Goal: Information Seeking & Learning: Learn about a topic

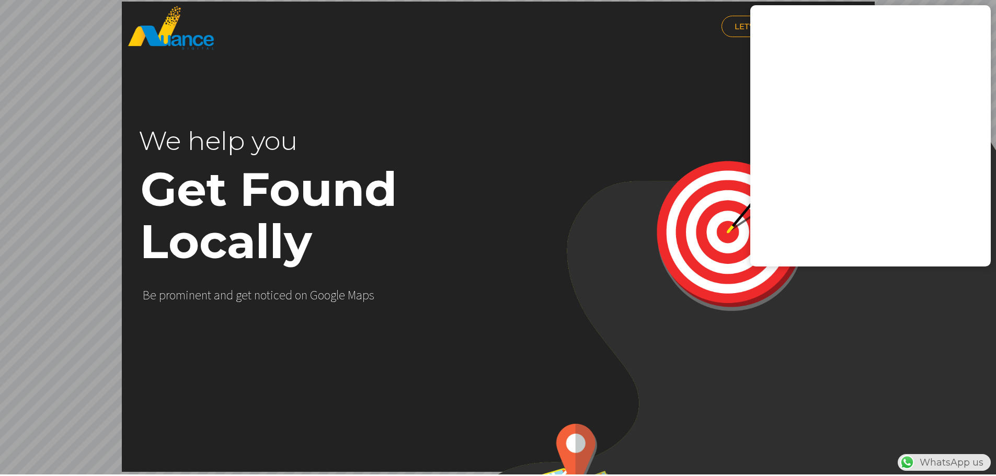
scroll to position [0, 275]
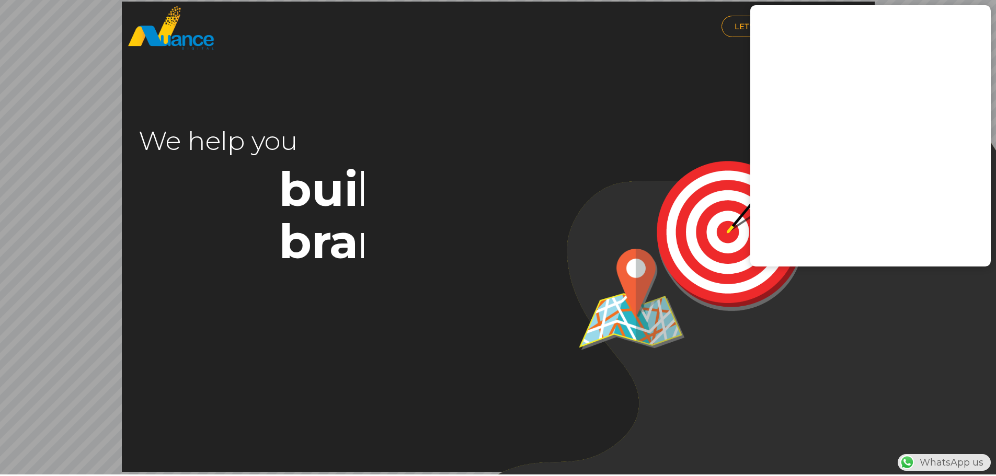
click at [637, 115] on img at bounding box center [745, 311] width 552 height 503
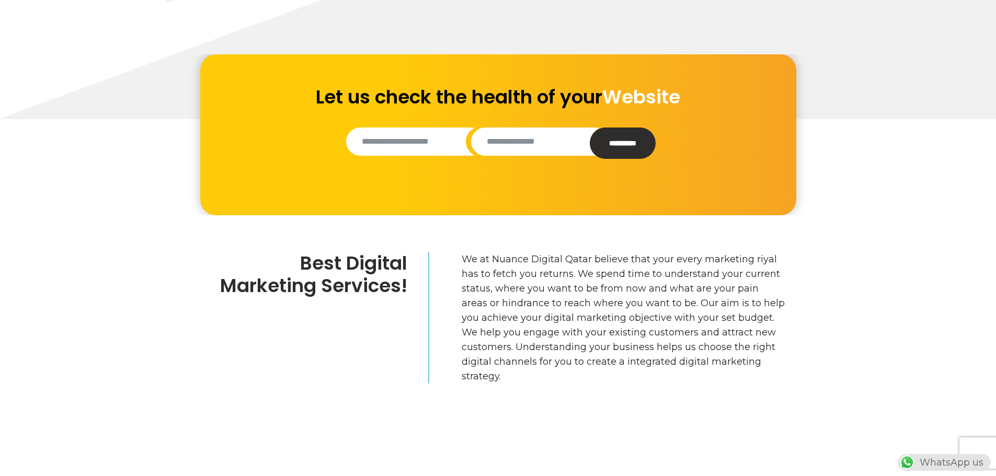
scroll to position [940, 0]
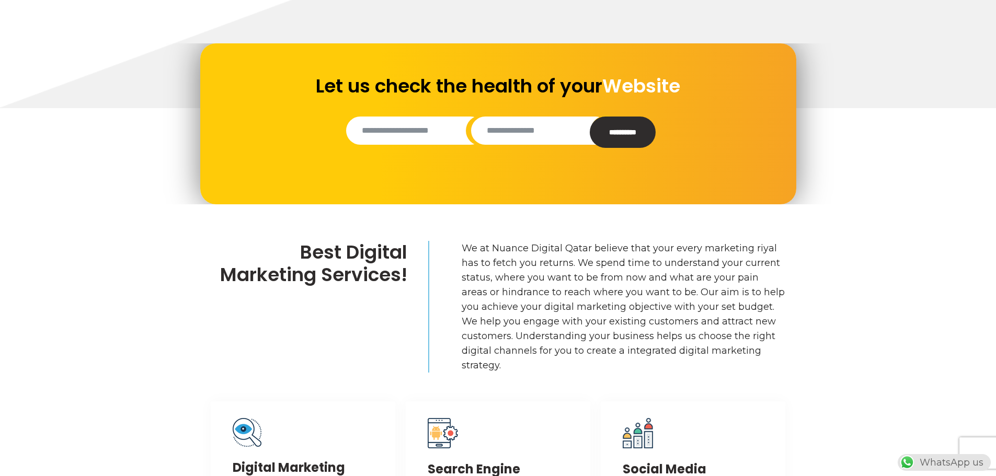
click at [400, 132] on input "Contact form" at bounding box center [415, 131] width 138 height 28
click at [517, 131] on input "Contact form" at bounding box center [540, 131] width 138 height 28
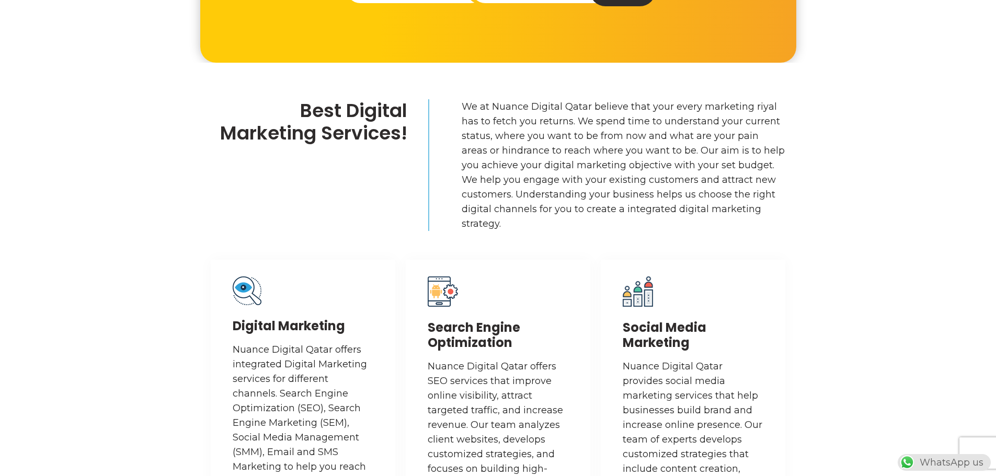
scroll to position [1097, 0]
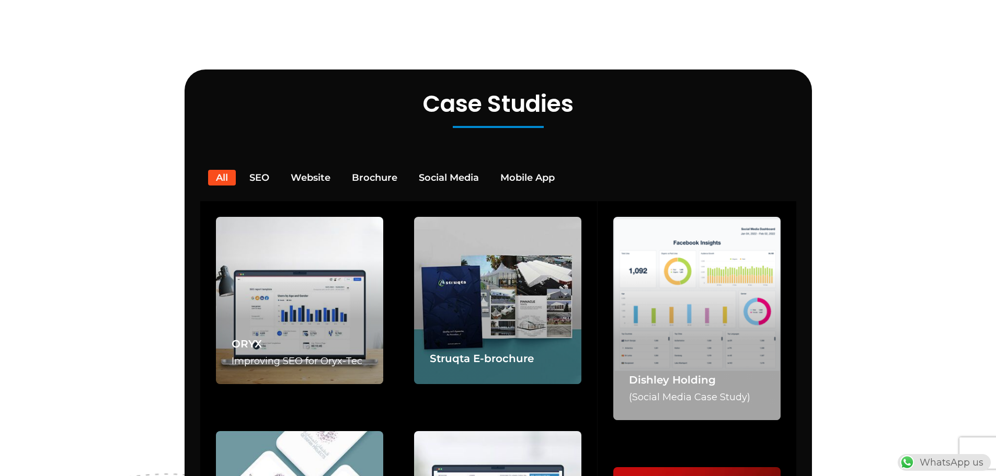
scroll to position [2090, 0]
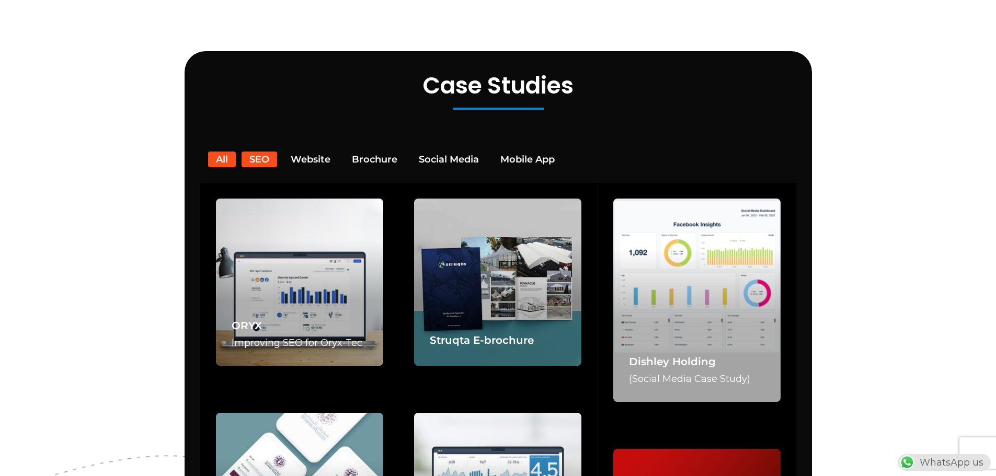
click at [253, 152] on button "SEO" at bounding box center [259, 160] width 36 height 16
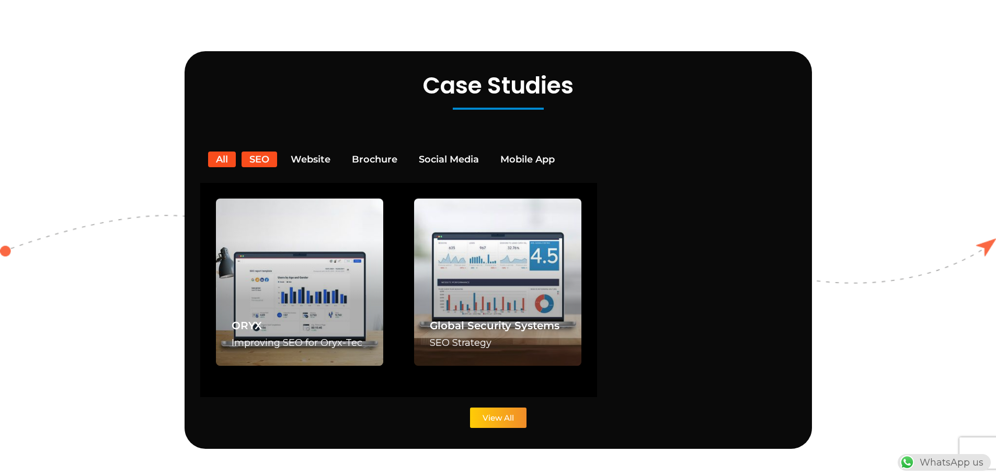
click at [223, 152] on button "All" at bounding box center [222, 160] width 28 height 16
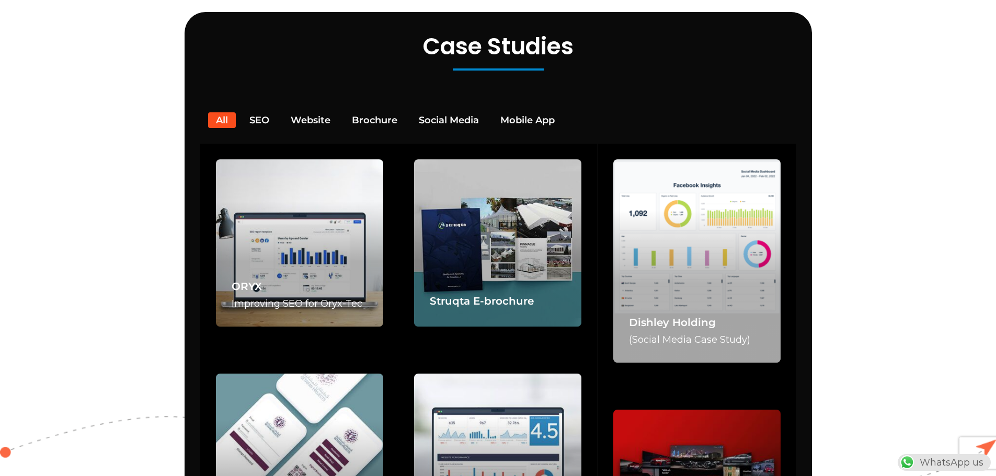
scroll to position [2194, 0]
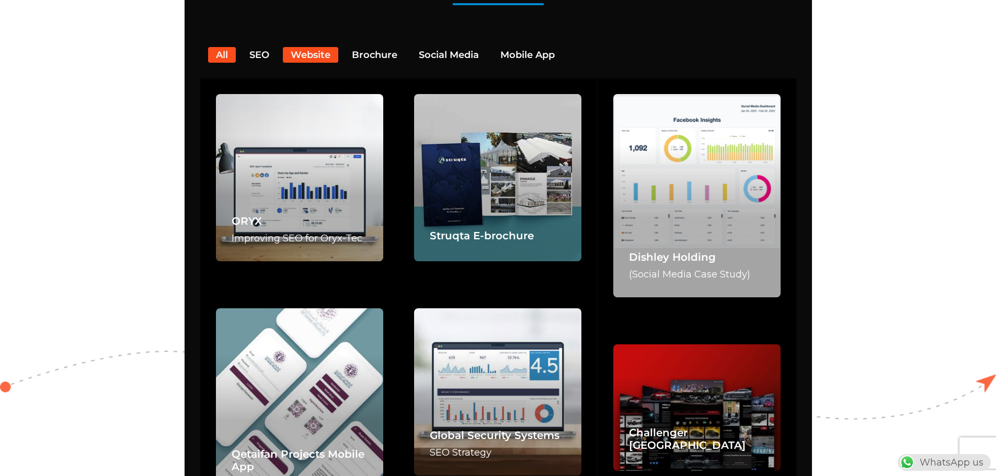
click at [316, 47] on button "Website" at bounding box center [310, 55] width 55 height 16
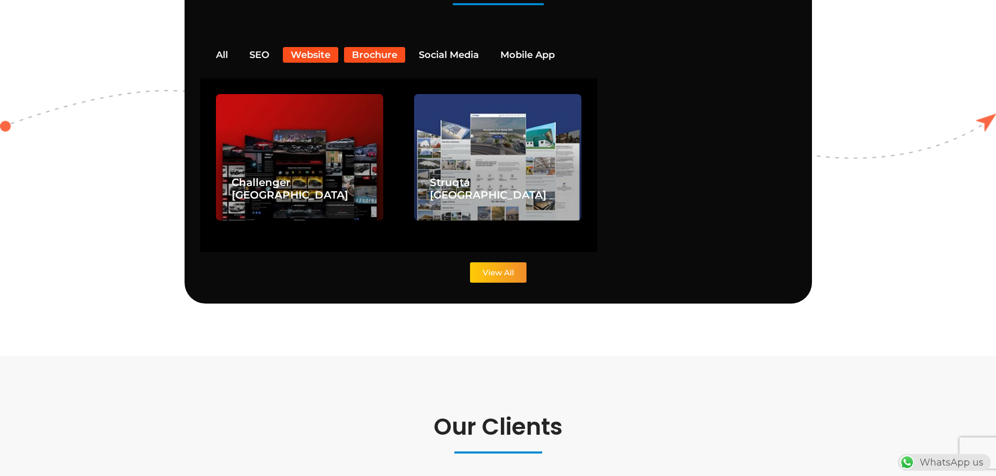
click at [375, 47] on button "Brochure" at bounding box center [374, 55] width 61 height 16
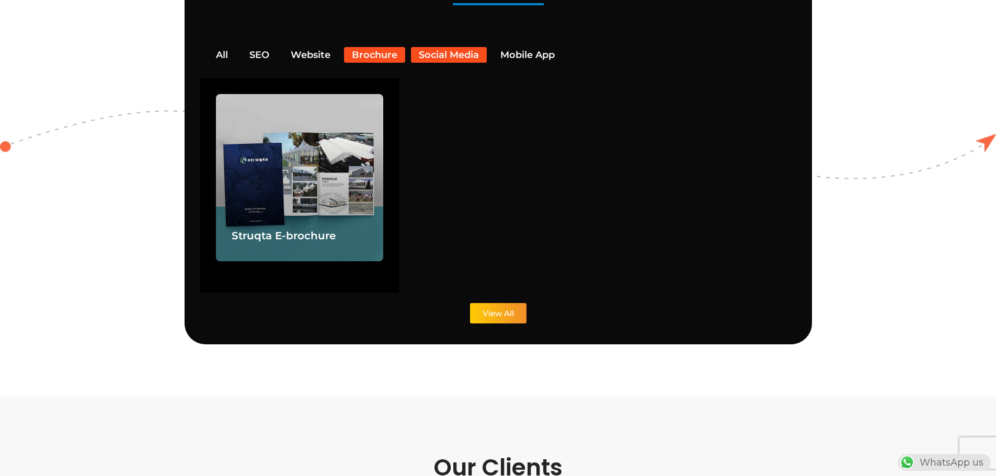
scroll to position [0, 20]
click at [420, 47] on button "Social Media" at bounding box center [449, 55] width 76 height 16
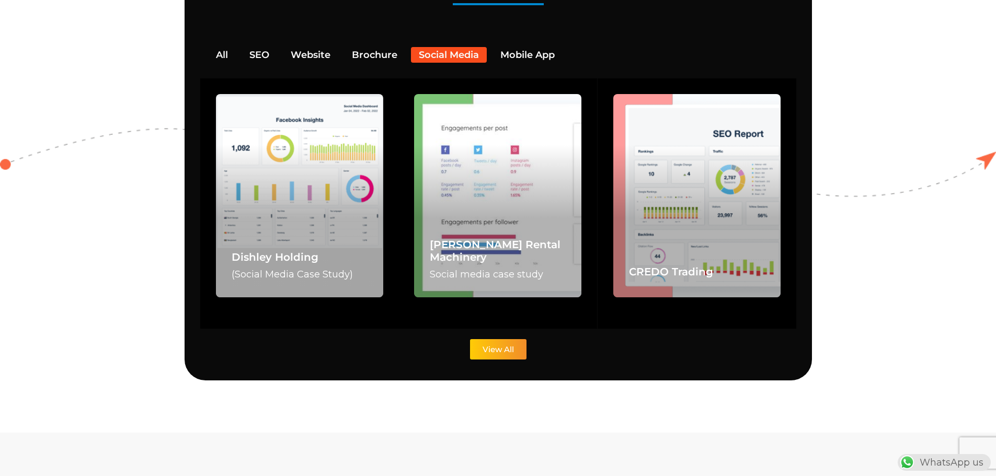
scroll to position [0, 0]
click at [504, 47] on button "Mobile App" at bounding box center [527, 55] width 70 height 16
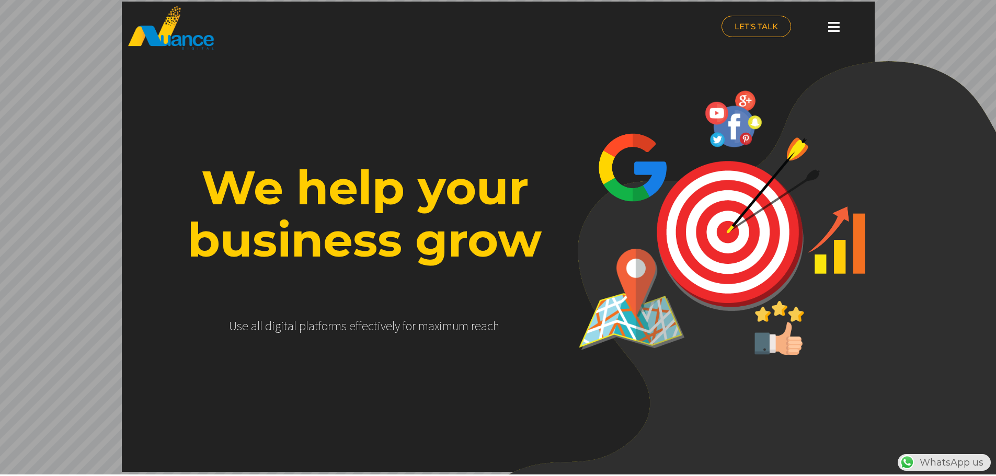
click at [833, 31] on icon at bounding box center [833, 26] width 11 height 13
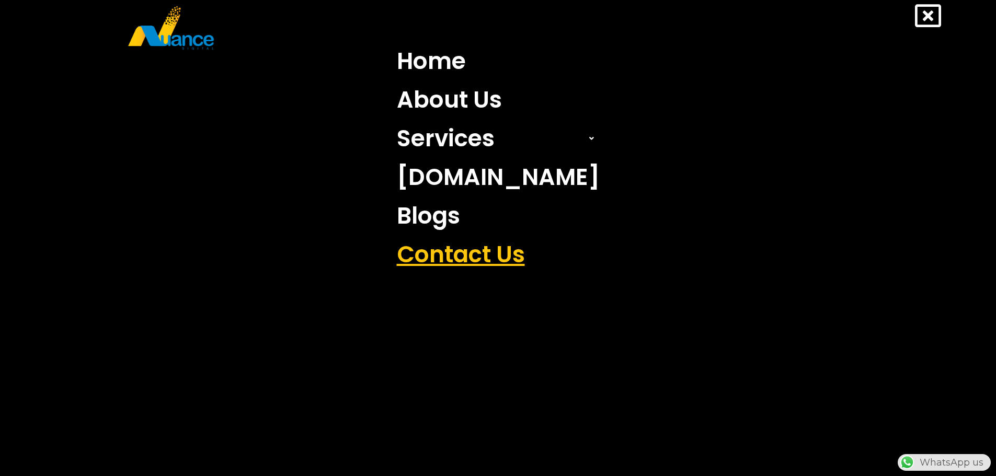
click at [463, 250] on link "Contact Us" at bounding box center [498, 254] width 218 height 39
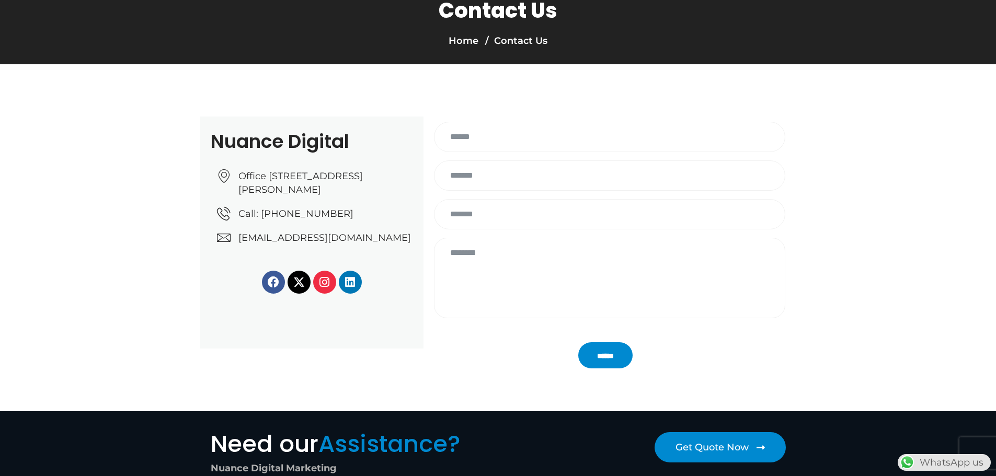
scroll to position [105, 0]
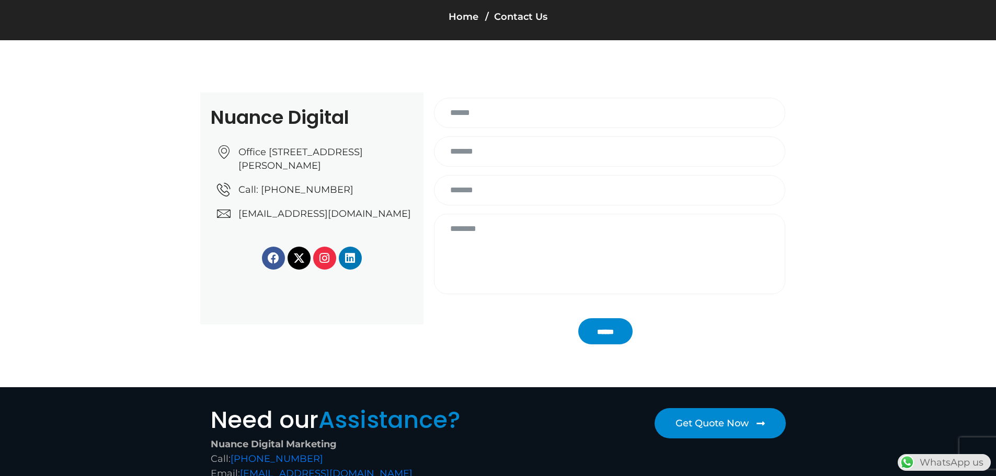
click at [267, 156] on span "Office [STREET_ADDRESS][PERSON_NAME]" at bounding box center [324, 158] width 177 height 27
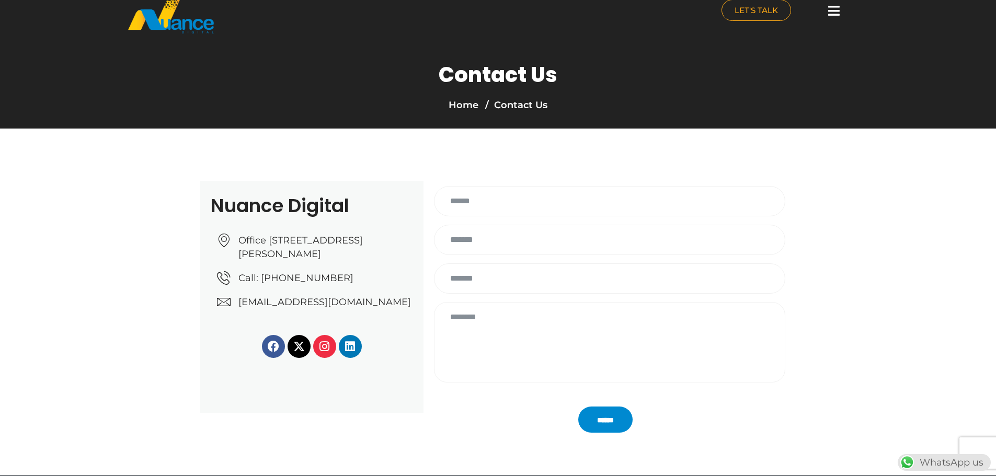
scroll to position [0, 0]
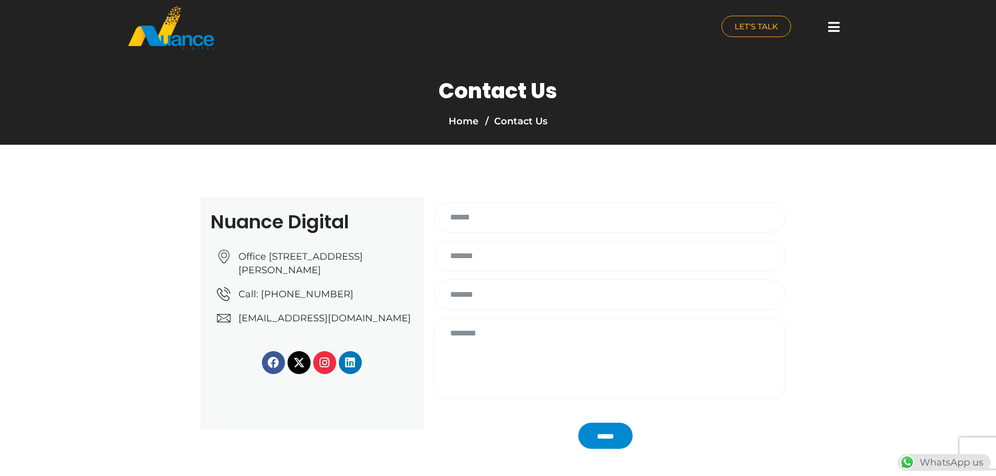
click at [836, 28] on icon at bounding box center [833, 26] width 11 height 13
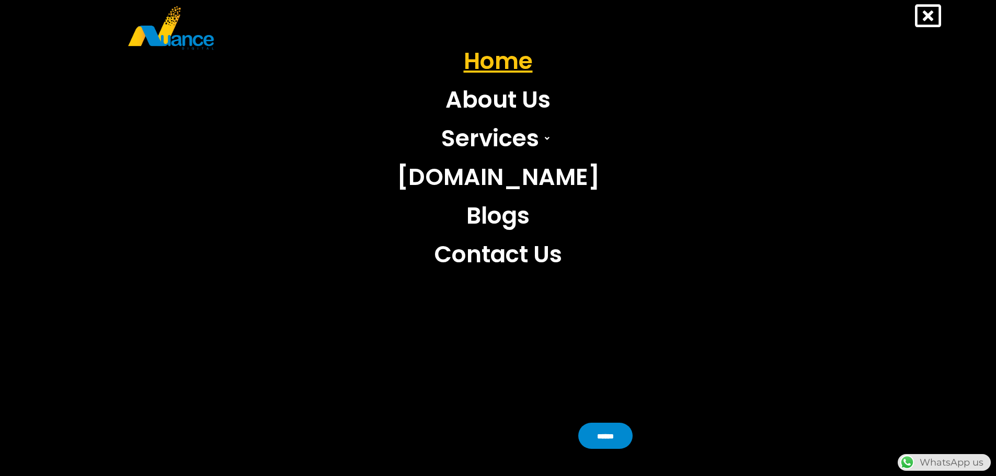
click at [516, 68] on link "Home" at bounding box center [498, 61] width 218 height 39
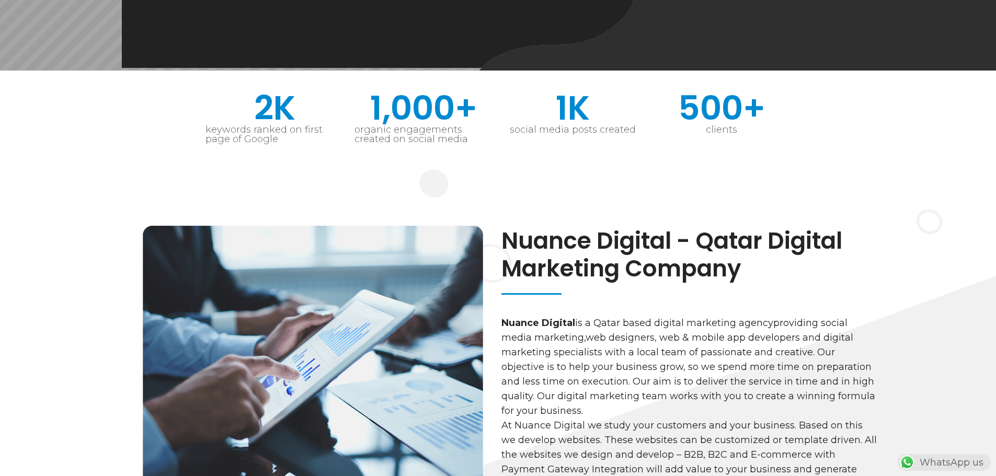
scroll to position [470, 0]
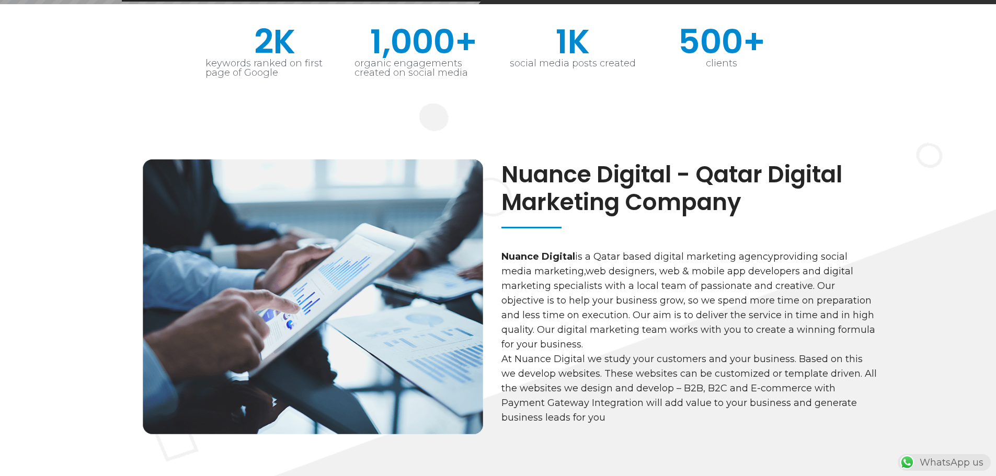
click at [931, 156] on section "Nuance Digital - Qatar Digital Marketing Company Nuance Digital is a Qatar base…" at bounding box center [510, 338] width 969 height 375
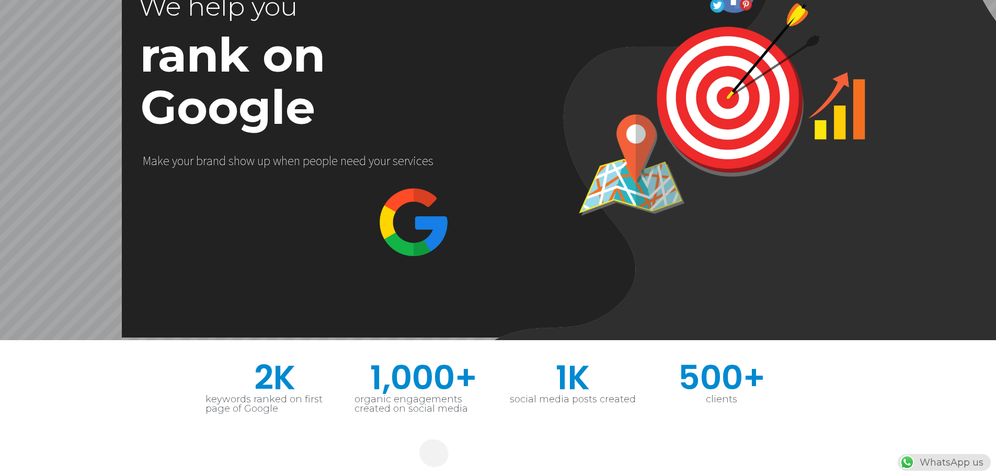
scroll to position [0, 0]
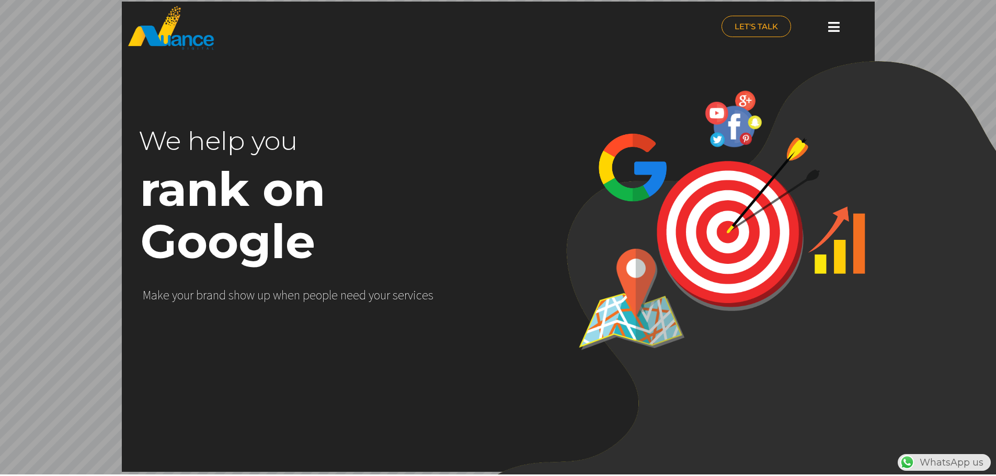
click at [831, 26] on icon at bounding box center [833, 26] width 11 height 13
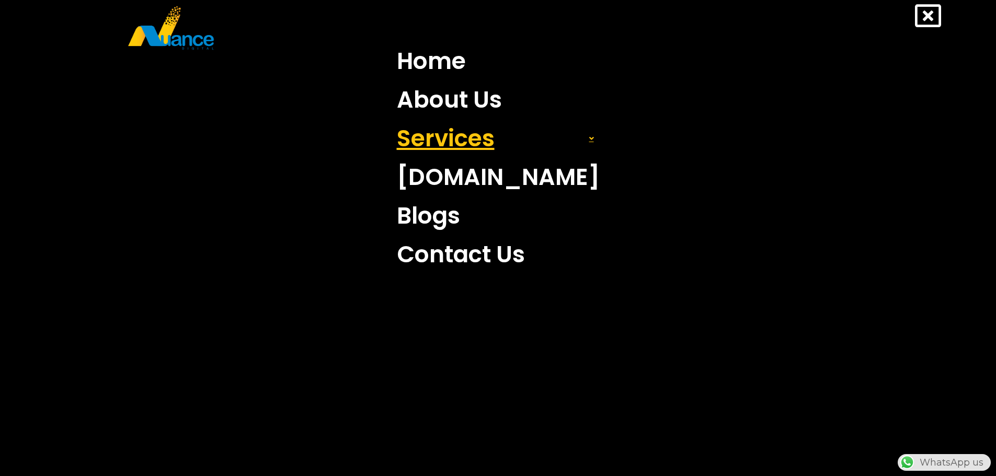
click at [482, 140] on link "Services" at bounding box center [498, 138] width 218 height 39
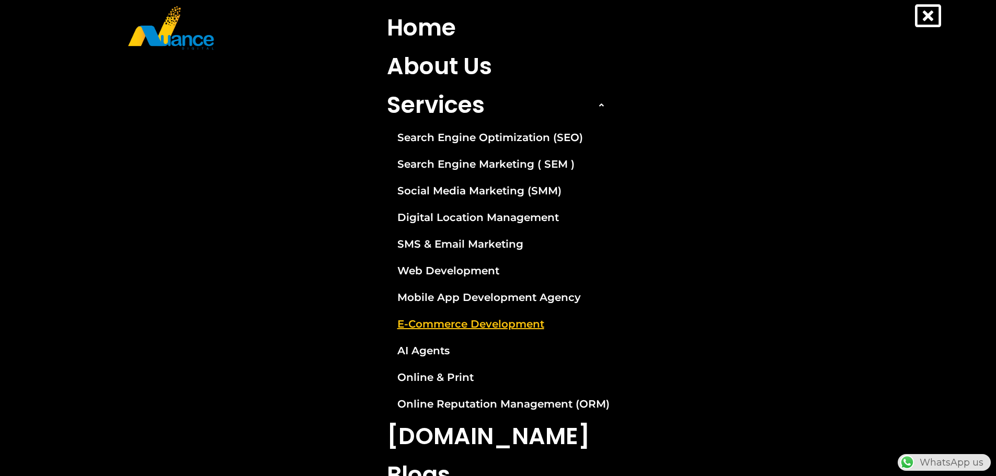
scroll to position [52, 0]
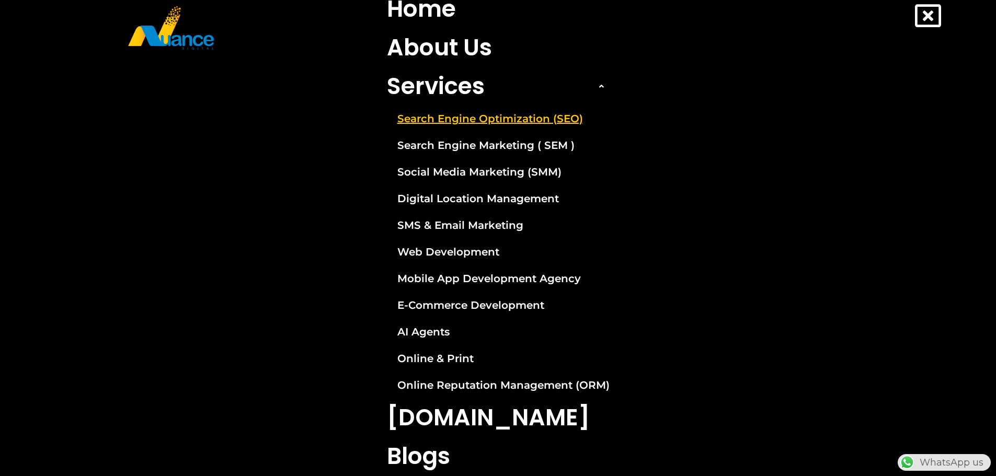
click at [478, 119] on link "Search Engine Optimization (SEO)" at bounding box center [498, 119] width 238 height 26
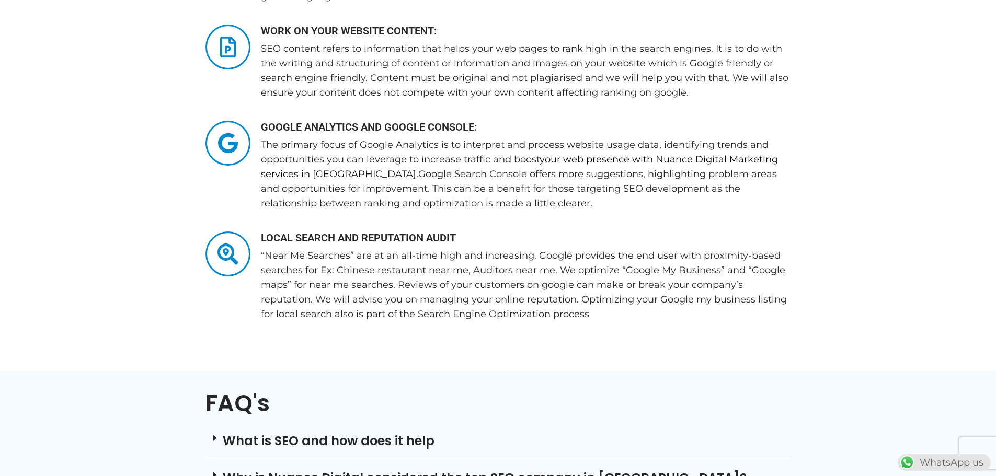
scroll to position [2613, 0]
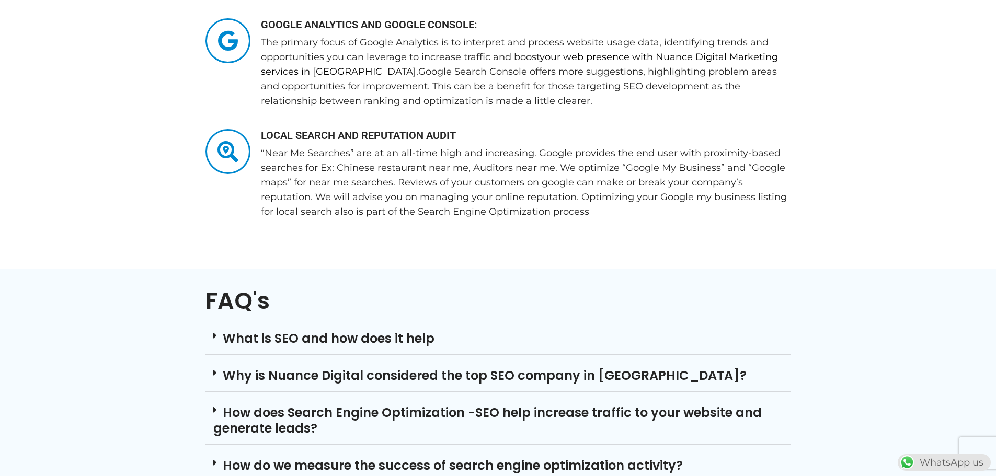
click at [352, 330] on link "What is SEO and how does it help" at bounding box center [329, 338] width 212 height 17
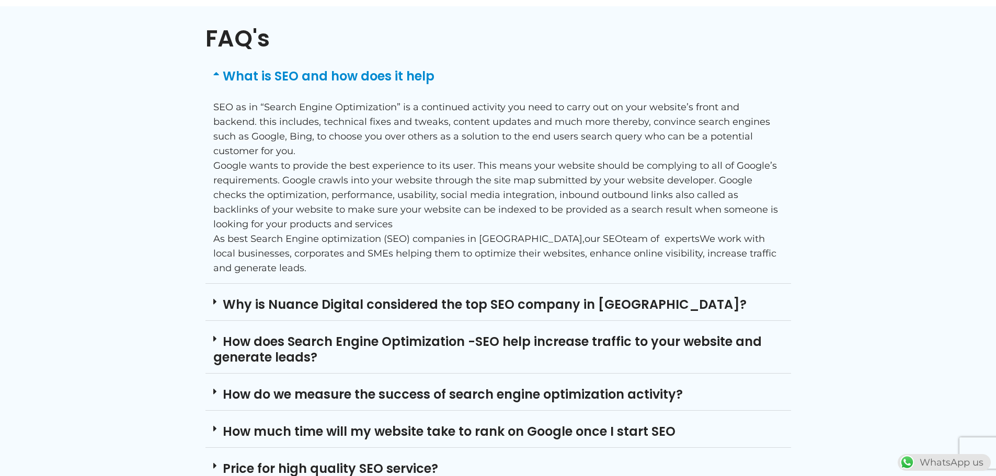
scroll to position [2927, 0]
